Goal: Task Accomplishment & Management: Use online tool/utility

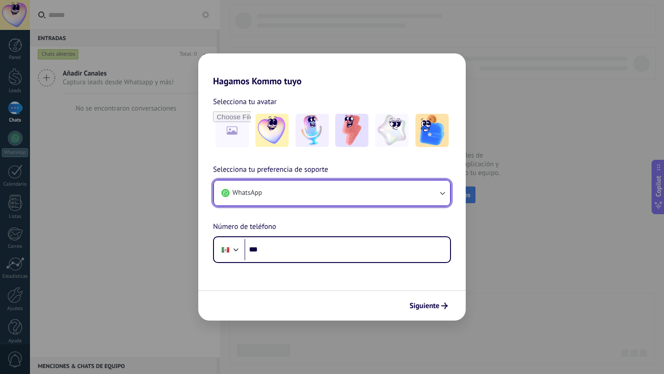
click at [422, 194] on button "WhatsApp" at bounding box center [332, 193] width 236 height 25
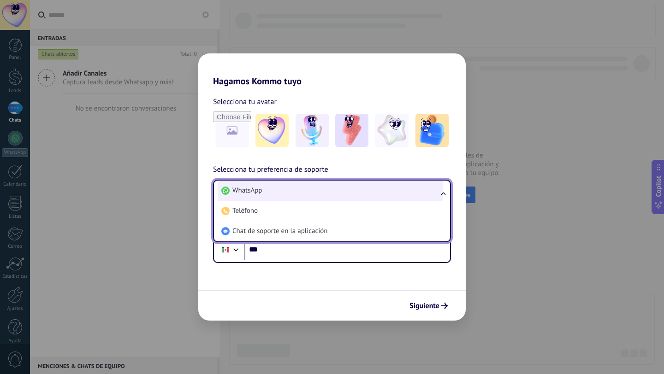
click at [398, 193] on li "WhatsApp" at bounding box center [330, 191] width 225 height 20
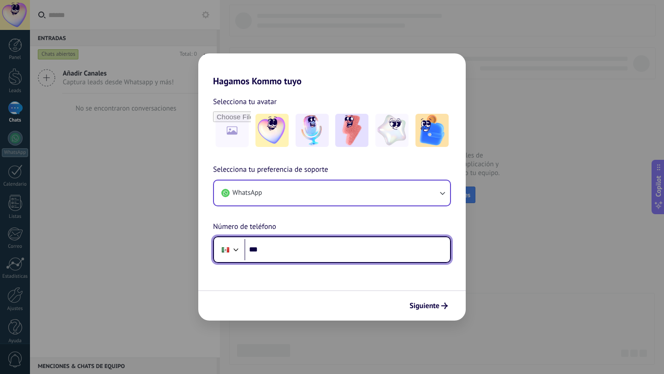
click at [317, 252] on input "***" at bounding box center [347, 249] width 206 height 21
type input "**********"
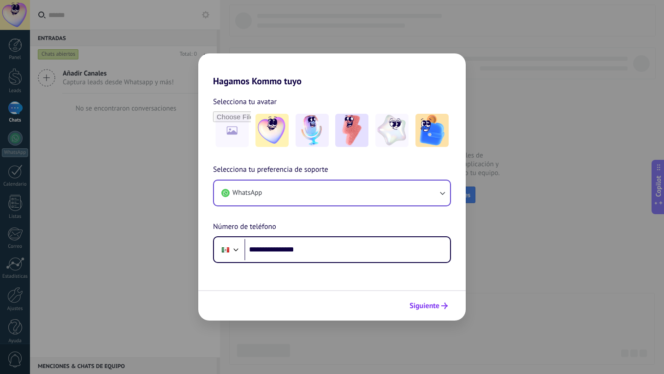
click at [432, 306] on span "Siguiente" at bounding box center [425, 306] width 30 height 6
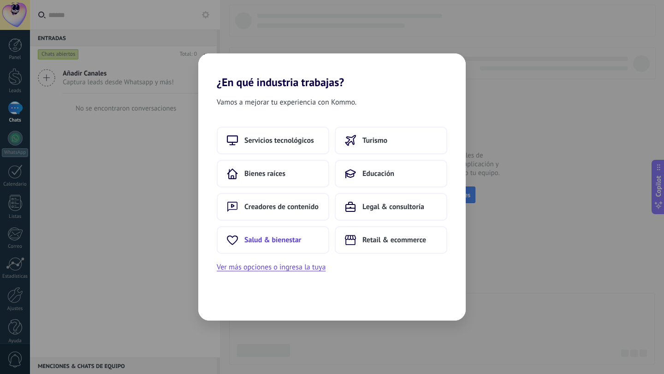
click at [279, 238] on span "Salud & bienestar" at bounding box center [272, 240] width 57 height 9
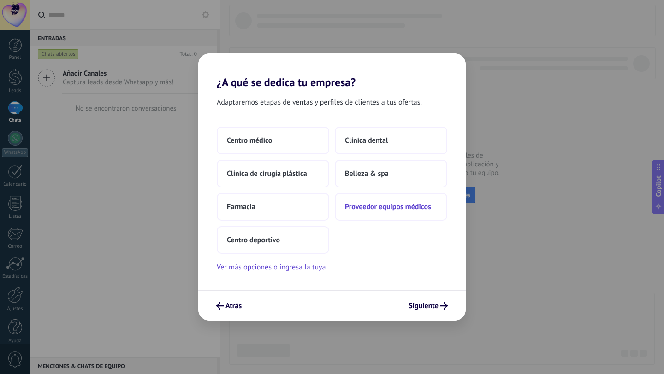
click at [421, 212] on button "Proveedor equipos médicos" at bounding box center [391, 207] width 113 height 28
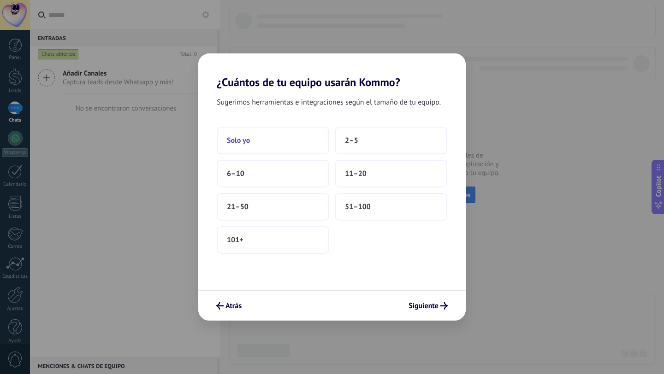
click at [272, 137] on button "Solo yo" at bounding box center [273, 141] width 113 height 28
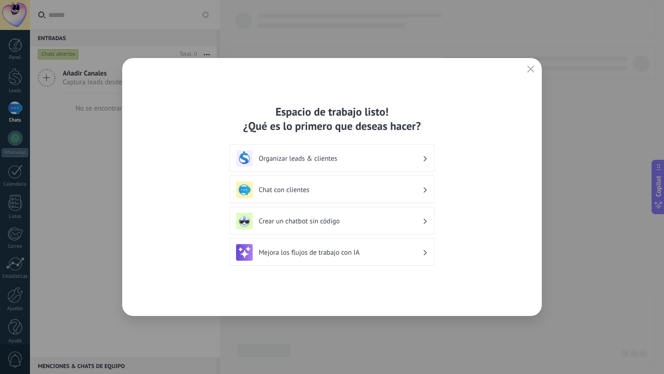
click at [338, 222] on h3 "Crear un chatbot sin código" at bounding box center [341, 221] width 164 height 9
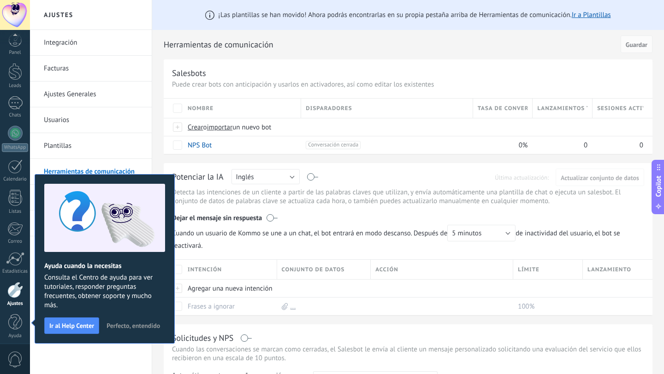
scroll to position [9, 0]
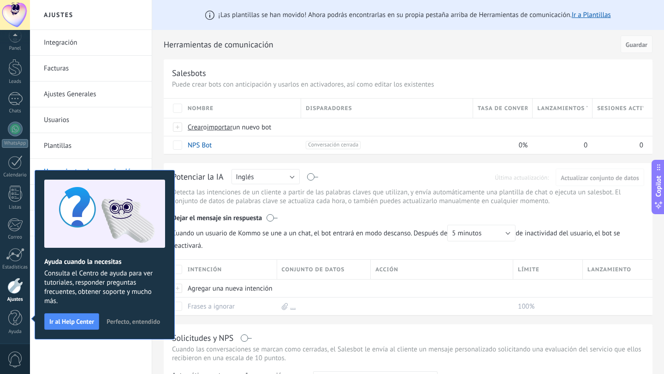
click at [134, 320] on span "Perfecto, entendido" at bounding box center [133, 322] width 53 height 6
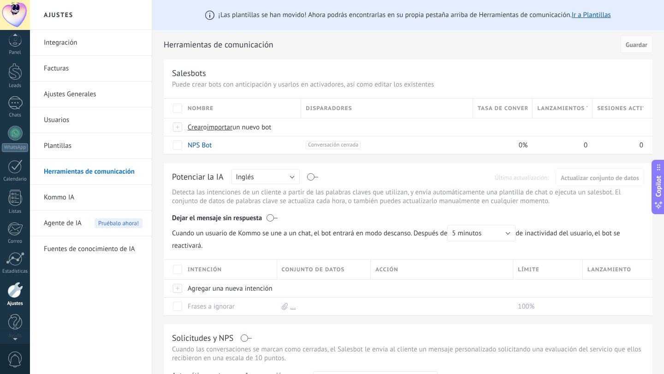
scroll to position [0, 0]
click at [14, 16] on div at bounding box center [15, 15] width 30 height 30
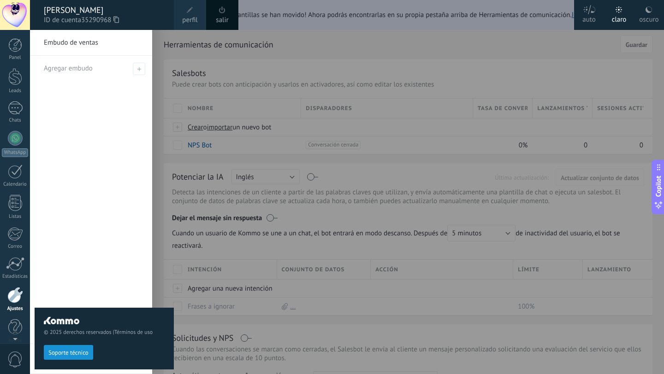
click at [190, 16] on span "perfil" at bounding box center [189, 20] width 15 height 10
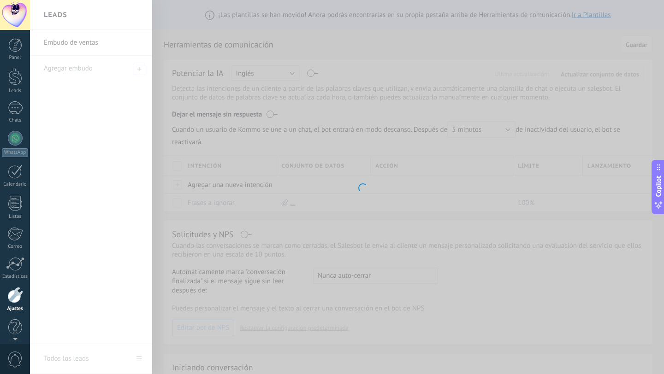
scroll to position [9, 0]
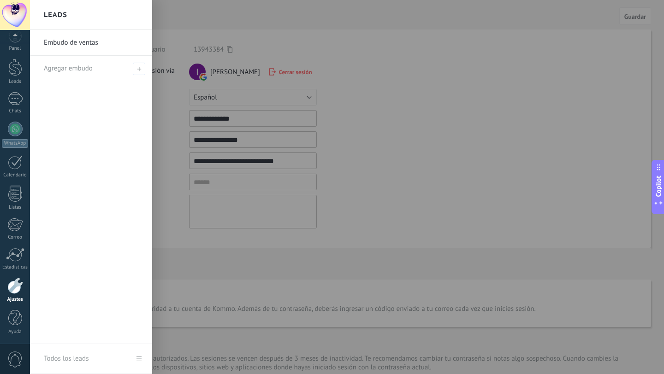
click at [344, 203] on div at bounding box center [362, 187] width 664 height 374
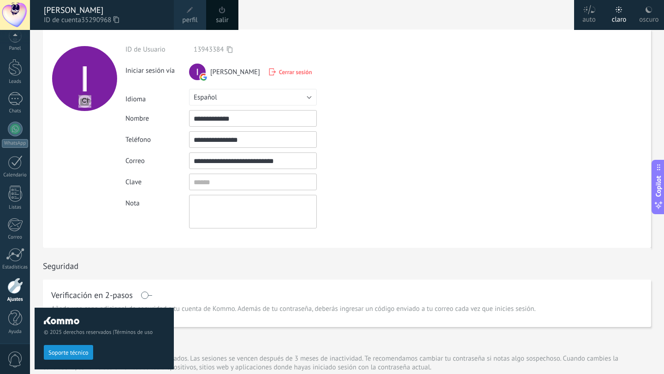
click at [307, 36] on div "**********" at bounding box center [274, 139] width 298 height 219
click at [148, 72] on div "© 2025 derechos reservados | Términos de uso Soporte técnico" at bounding box center [104, 202] width 139 height 345
click at [11, 73] on div at bounding box center [15, 67] width 14 height 17
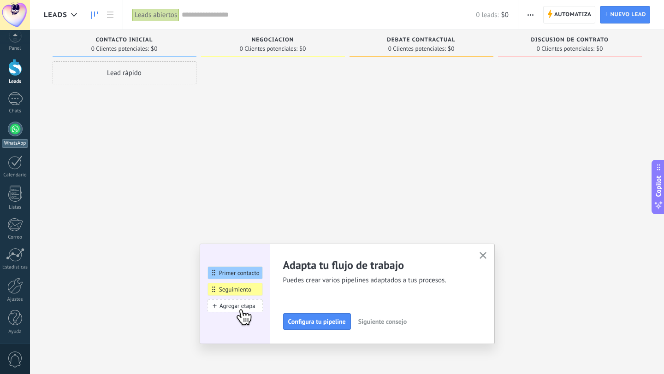
click at [14, 133] on div at bounding box center [15, 129] width 15 height 15
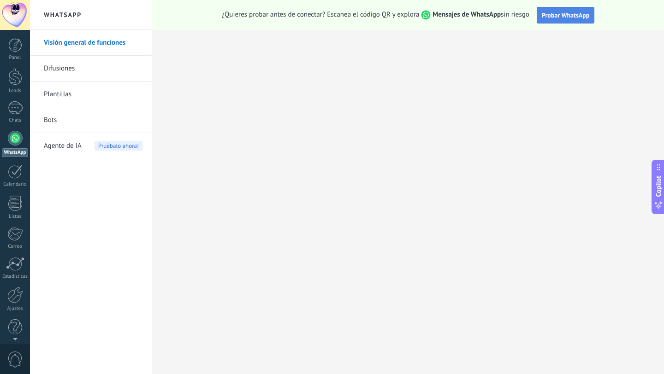
click at [552, 13] on span "Probar WhatsApp" at bounding box center [566, 15] width 48 height 8
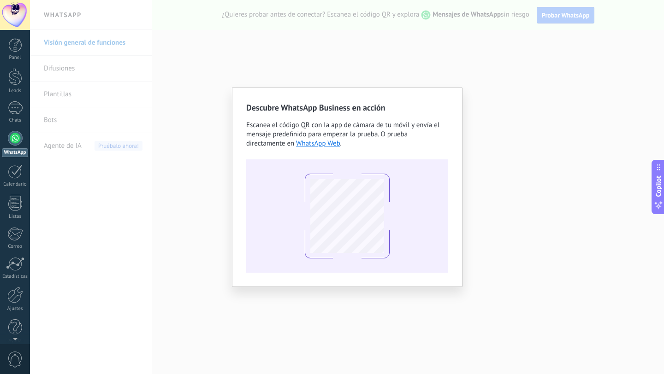
click at [198, 92] on div "Descubre WhatsApp Business en acción Escanea el código QR con la app [PERSON_NA…" at bounding box center [347, 187] width 634 height 374
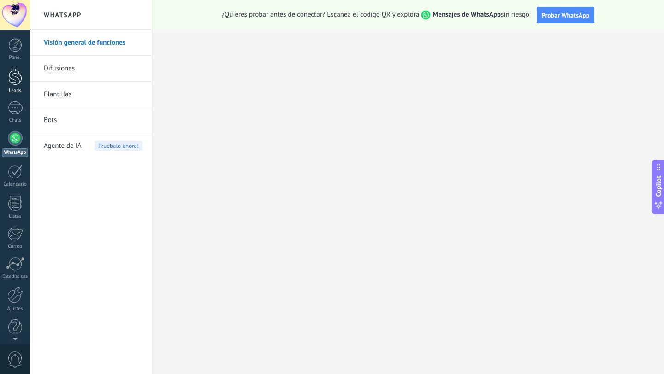
click at [16, 80] on div at bounding box center [15, 76] width 14 height 17
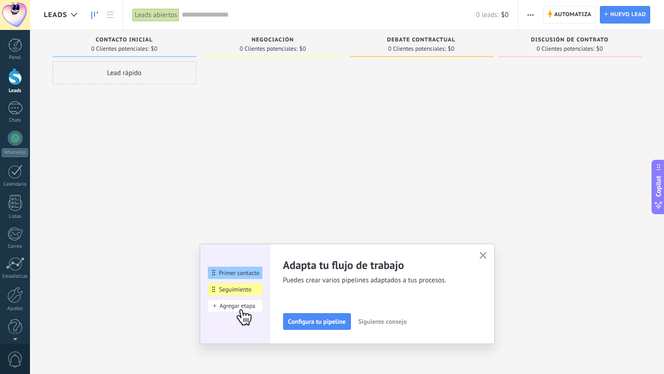
click at [480, 257] on icon "button" at bounding box center [483, 255] width 7 height 7
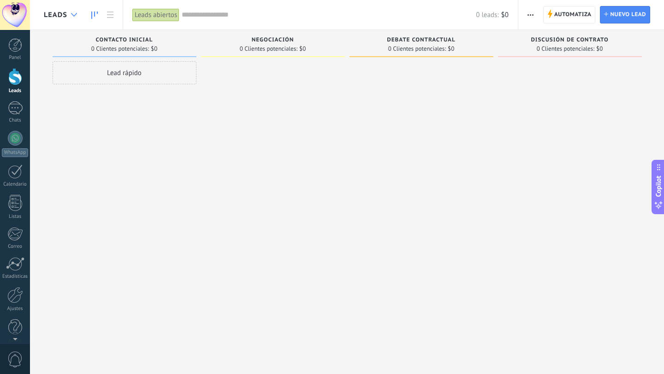
click at [78, 16] on div at bounding box center [73, 15] width 15 height 18
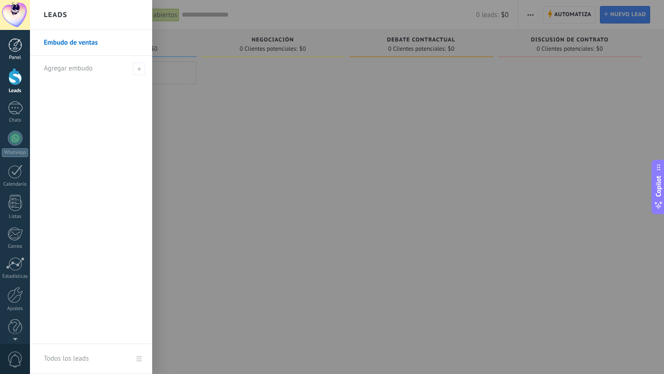
click at [8, 41] on div at bounding box center [15, 45] width 14 height 14
